Goal: Task Accomplishment & Management: Manage account settings

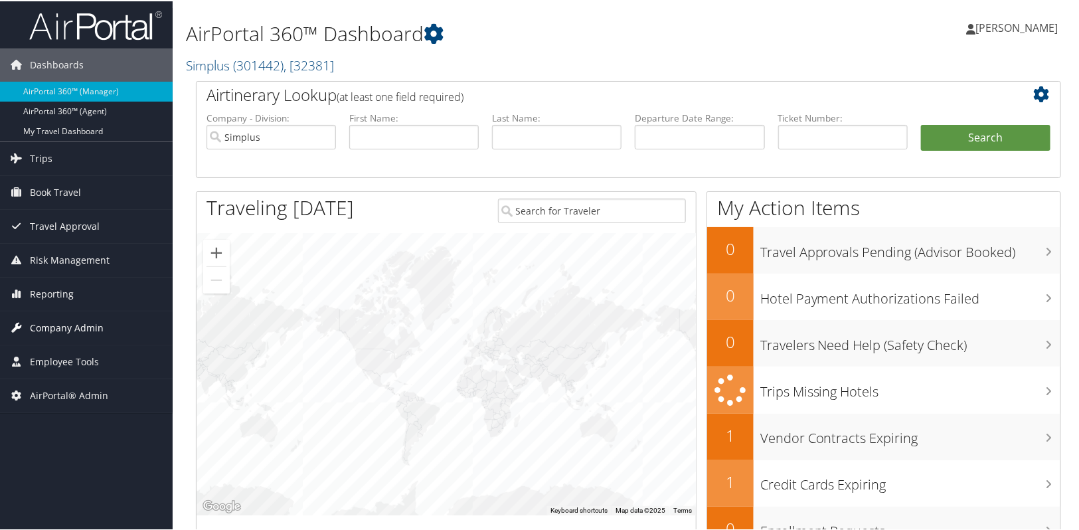
click at [101, 331] on link "Company Admin" at bounding box center [86, 326] width 173 height 33
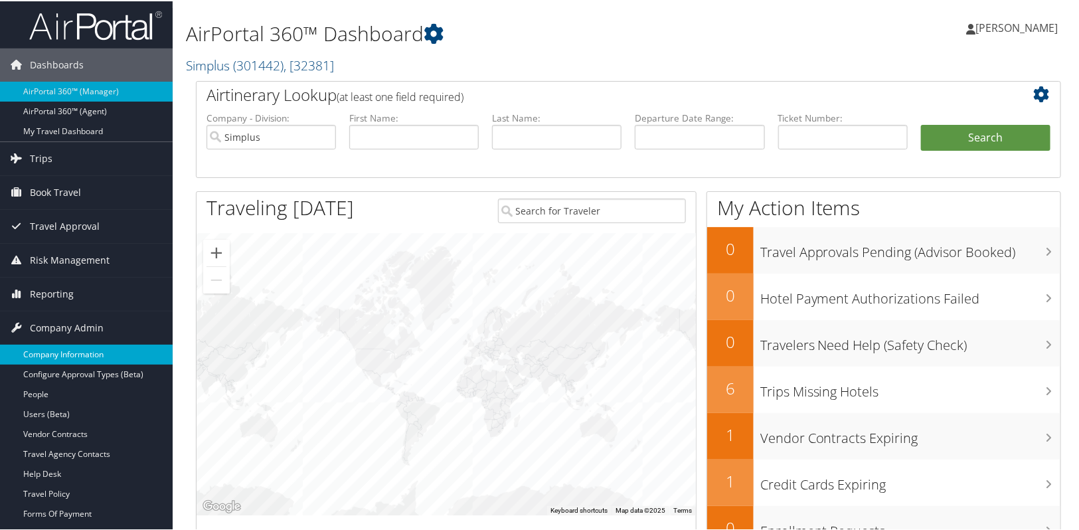
click at [95, 358] on link "Company Information" at bounding box center [86, 353] width 173 height 20
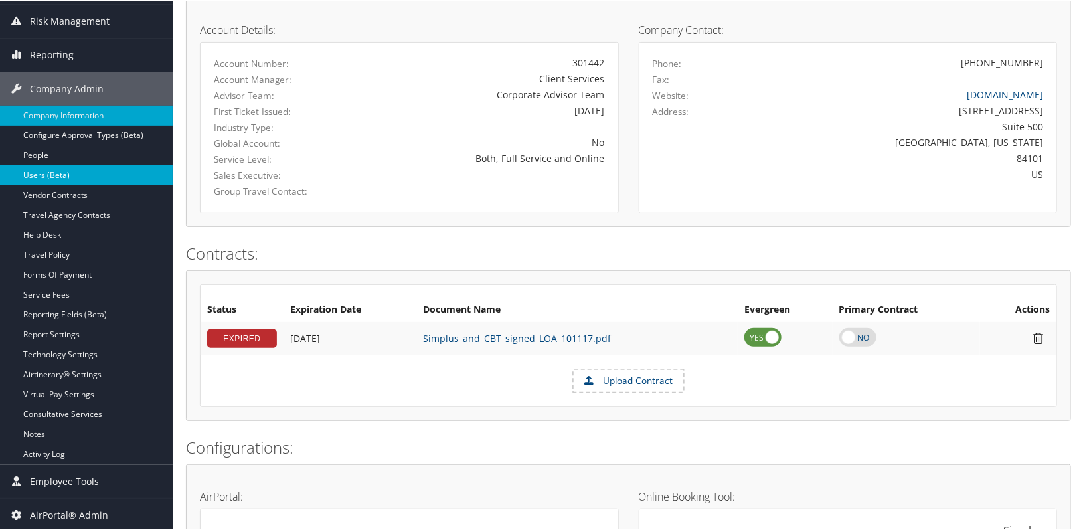
scroll to position [181, 0]
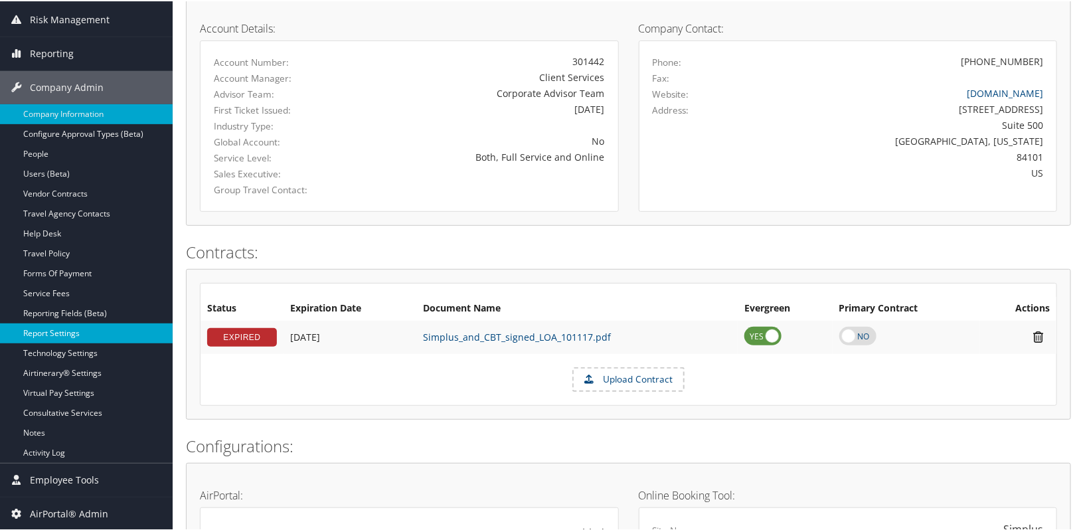
click at [50, 335] on link "Report Settings" at bounding box center [86, 332] width 173 height 20
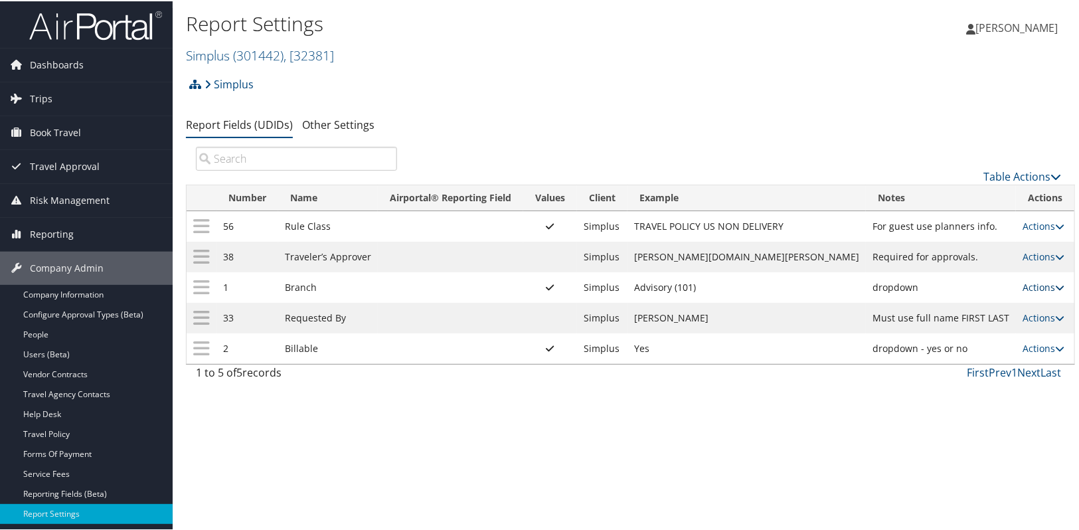
click at [1035, 291] on link "Actions" at bounding box center [1043, 285] width 42 height 13
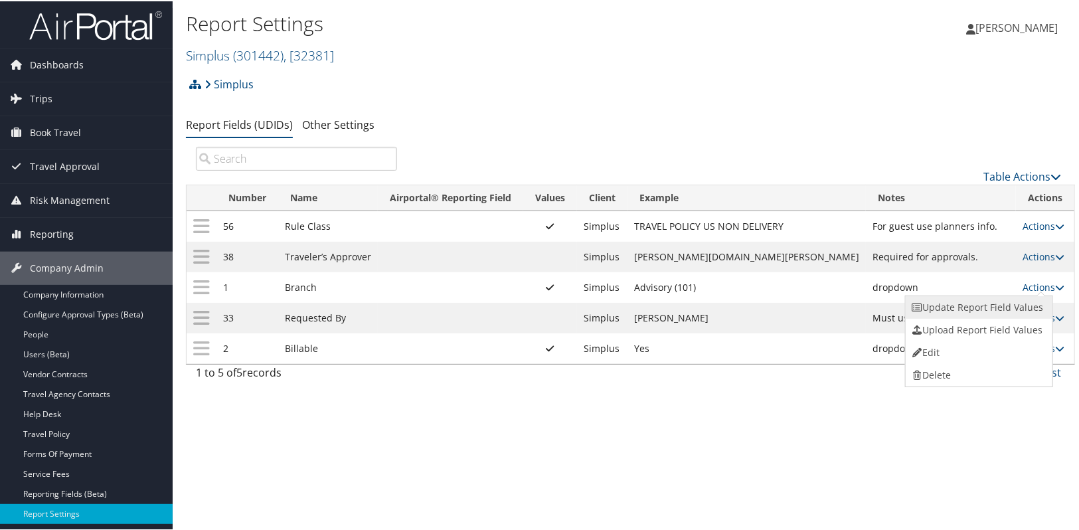
click at [985, 311] on link "Update Report Field Values" at bounding box center [976, 306] width 143 height 23
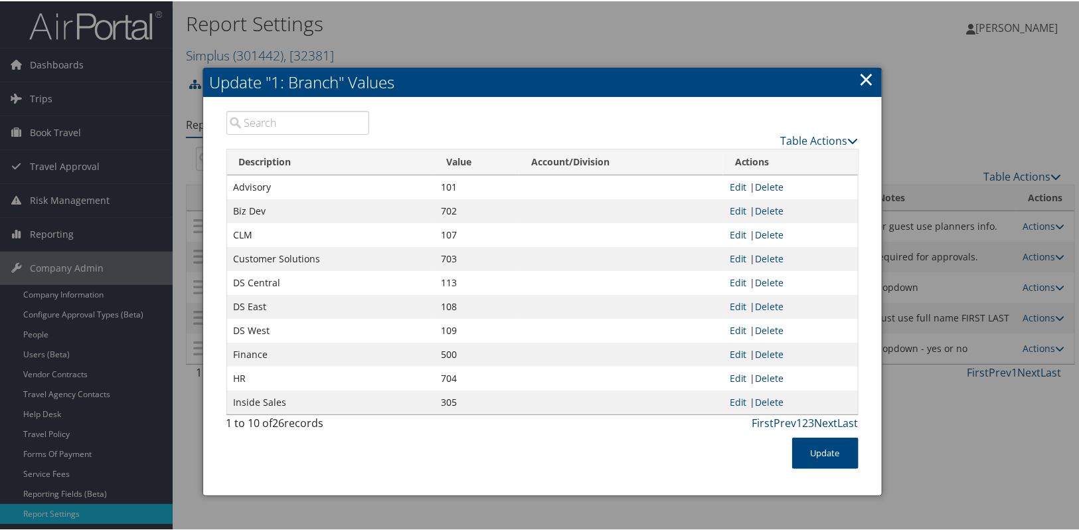
click at [823, 424] on link "Next" at bounding box center [825, 421] width 23 height 15
click at [822, 423] on link "Next" at bounding box center [825, 421] width 23 height 15
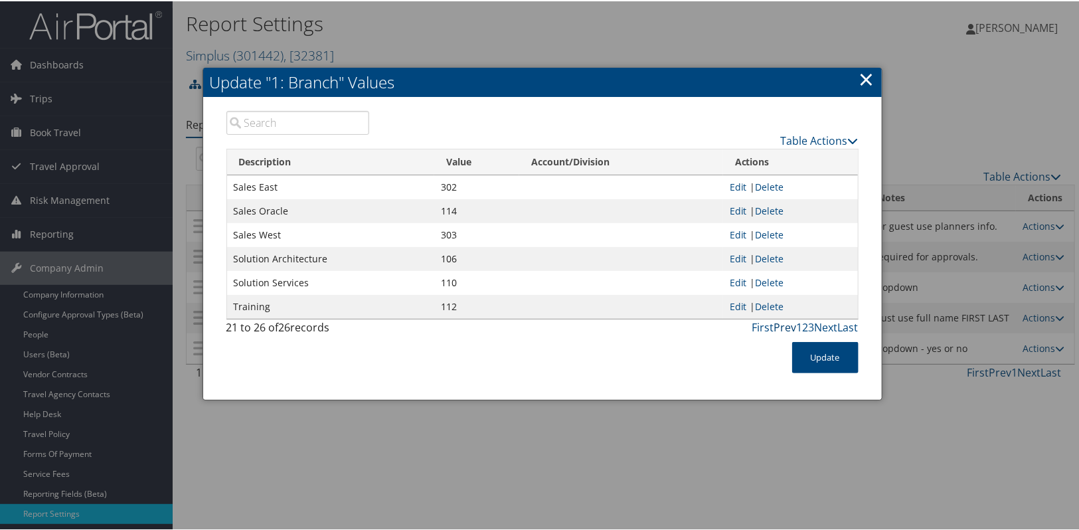
click at [774, 327] on link "Prev" at bounding box center [785, 326] width 23 height 15
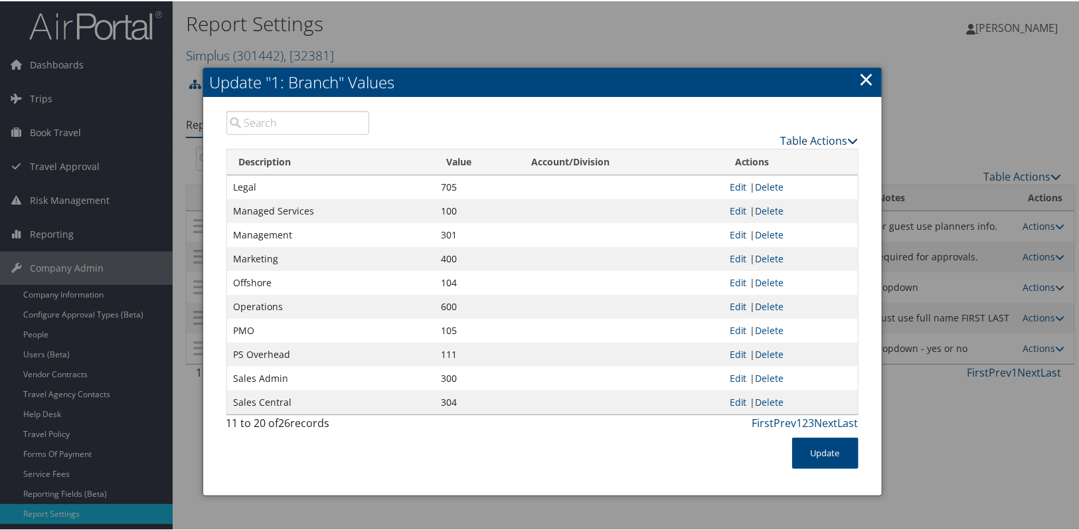
click at [804, 141] on link "Table Actions" at bounding box center [820, 139] width 78 height 15
click at [750, 185] on link "Download Report" at bounding box center [767, 182] width 175 height 23
click at [866, 80] on link "×" at bounding box center [866, 77] width 15 height 27
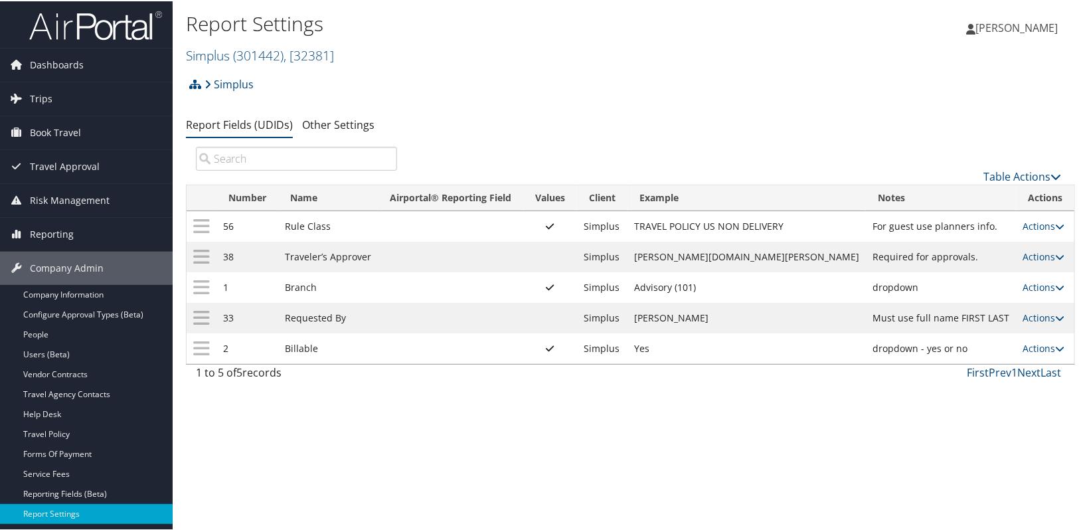
click at [696, 291] on td "Advisory (101)" at bounding box center [746, 286] width 238 height 31
click at [1022, 288] on link "Actions" at bounding box center [1043, 285] width 42 height 13
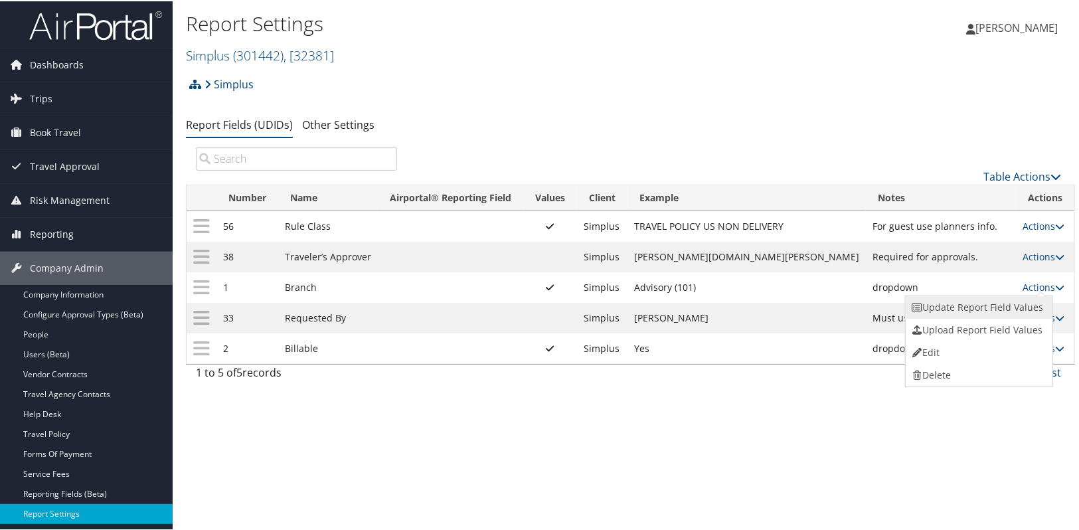
click at [992, 306] on link "Update Report Field Values" at bounding box center [976, 306] width 143 height 23
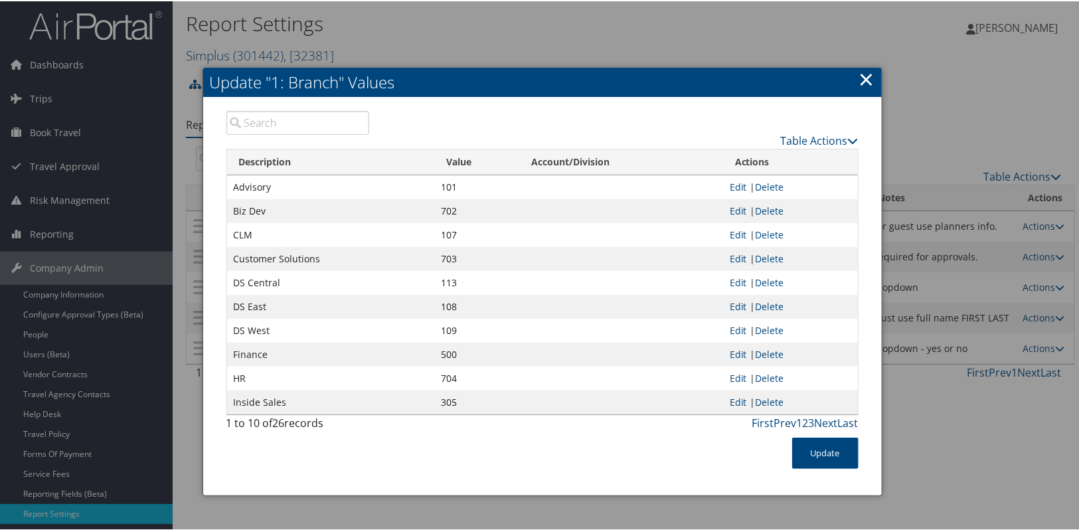
click at [859, 80] on link "×" at bounding box center [866, 77] width 15 height 27
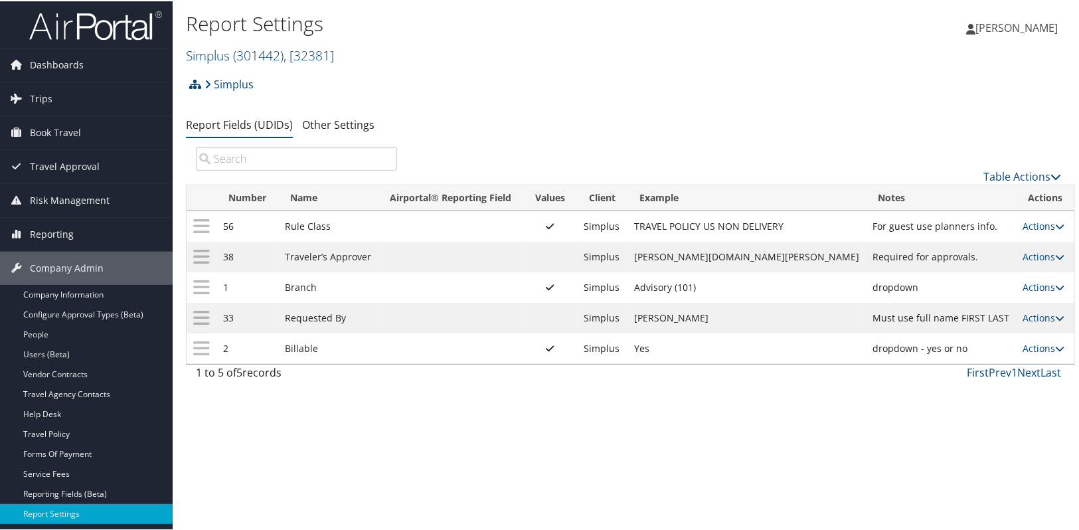
click at [214, 53] on link "Simplus ( 301442 ) , [ 32381 ]" at bounding box center [260, 54] width 148 height 18
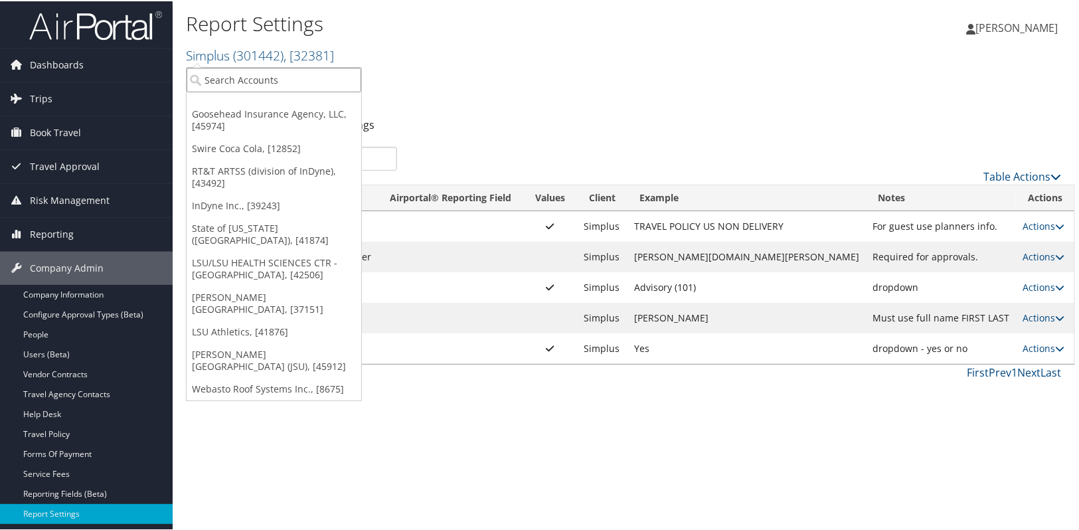
click at [212, 70] on input "search" at bounding box center [274, 78] width 175 height 25
type input "cmt"
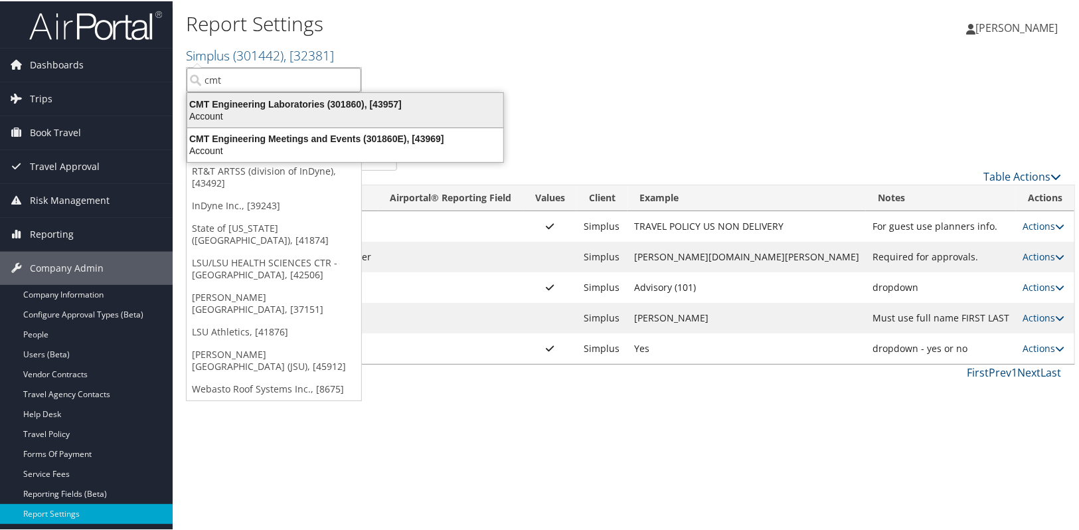
click at [256, 116] on div "Account" at bounding box center [345, 115] width 332 height 12
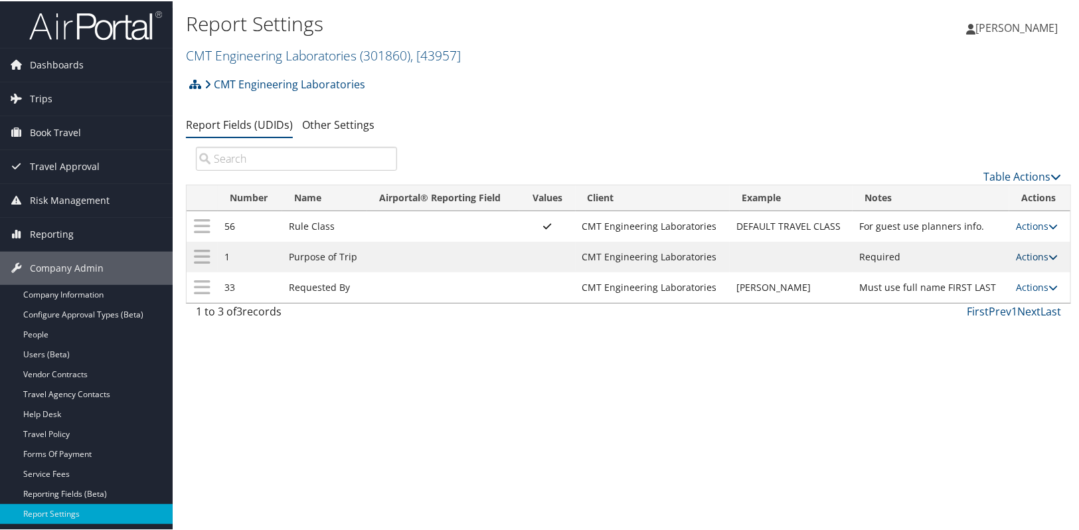
click at [1016, 257] on link "Actions" at bounding box center [1037, 255] width 42 height 13
click at [976, 273] on link "Update Report Field Values" at bounding box center [979, 275] width 143 height 23
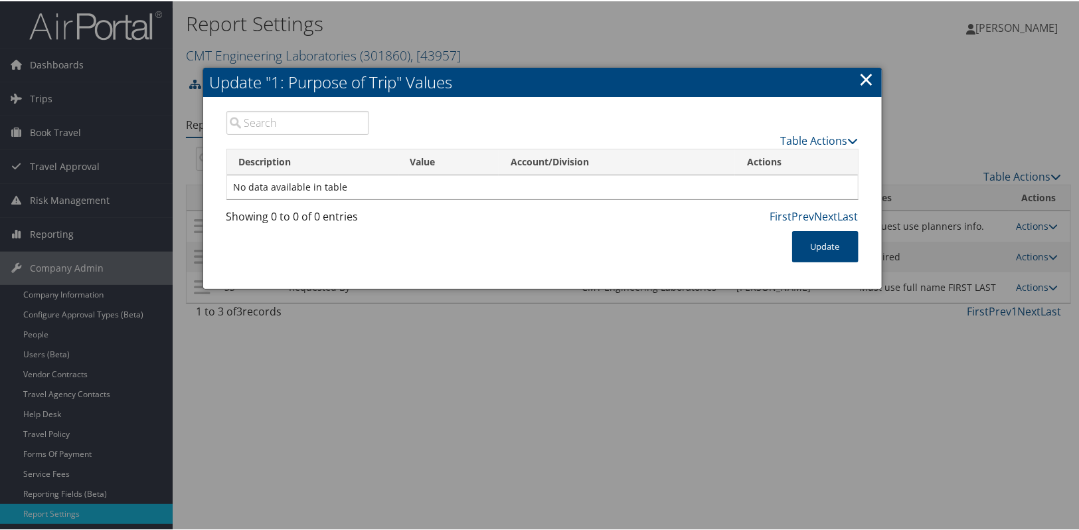
click at [868, 79] on link "×" at bounding box center [866, 77] width 15 height 27
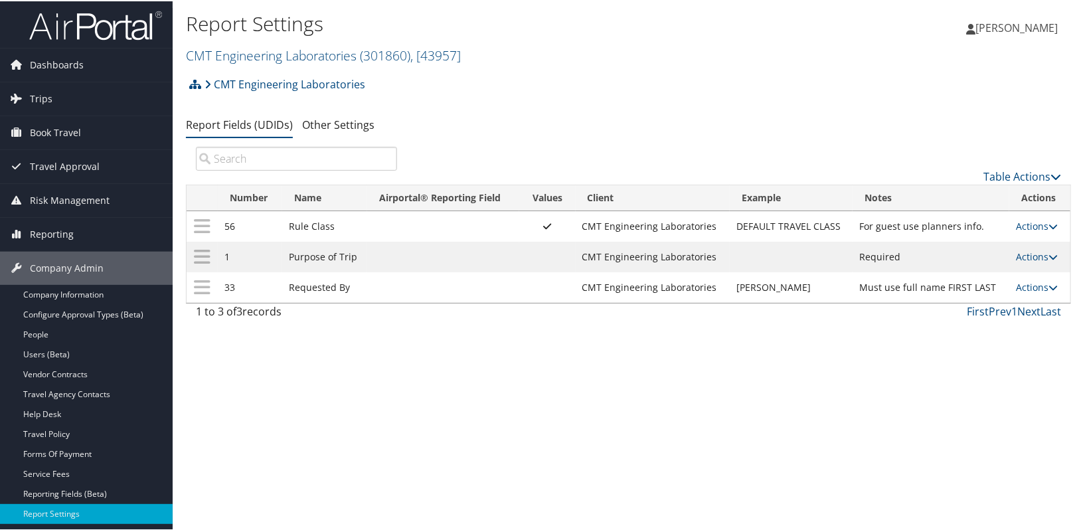
click at [338, 404] on div "Report Settings CMT Engineering Laboratories ( 301860 ) , [ 43957 ] Simplus Goo…" at bounding box center [628, 265] width 911 height 530
